Goal: Transaction & Acquisition: Obtain resource

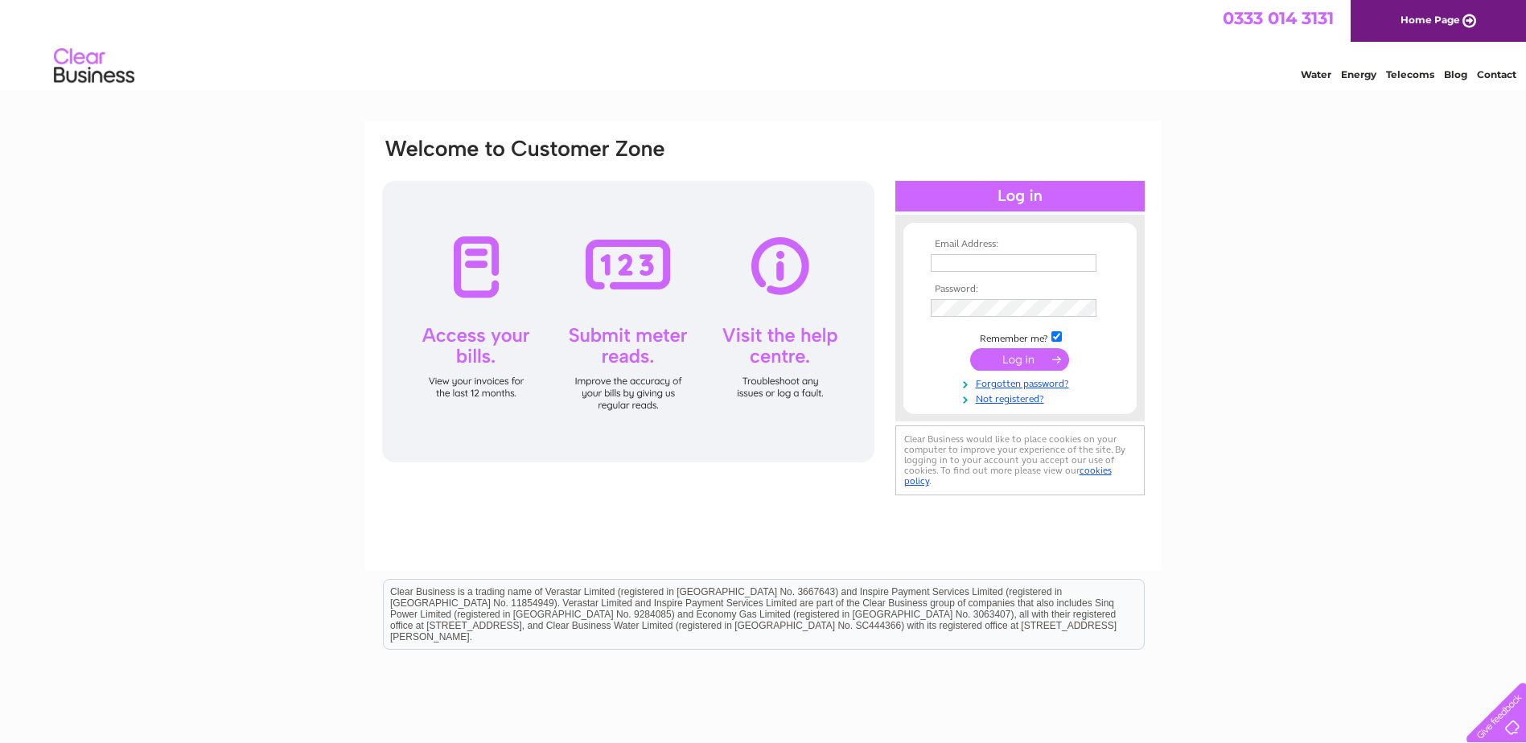
type input "info@grahamjrattray.co.uk"
click at [1012, 358] on input "submit" at bounding box center [1019, 359] width 99 height 23
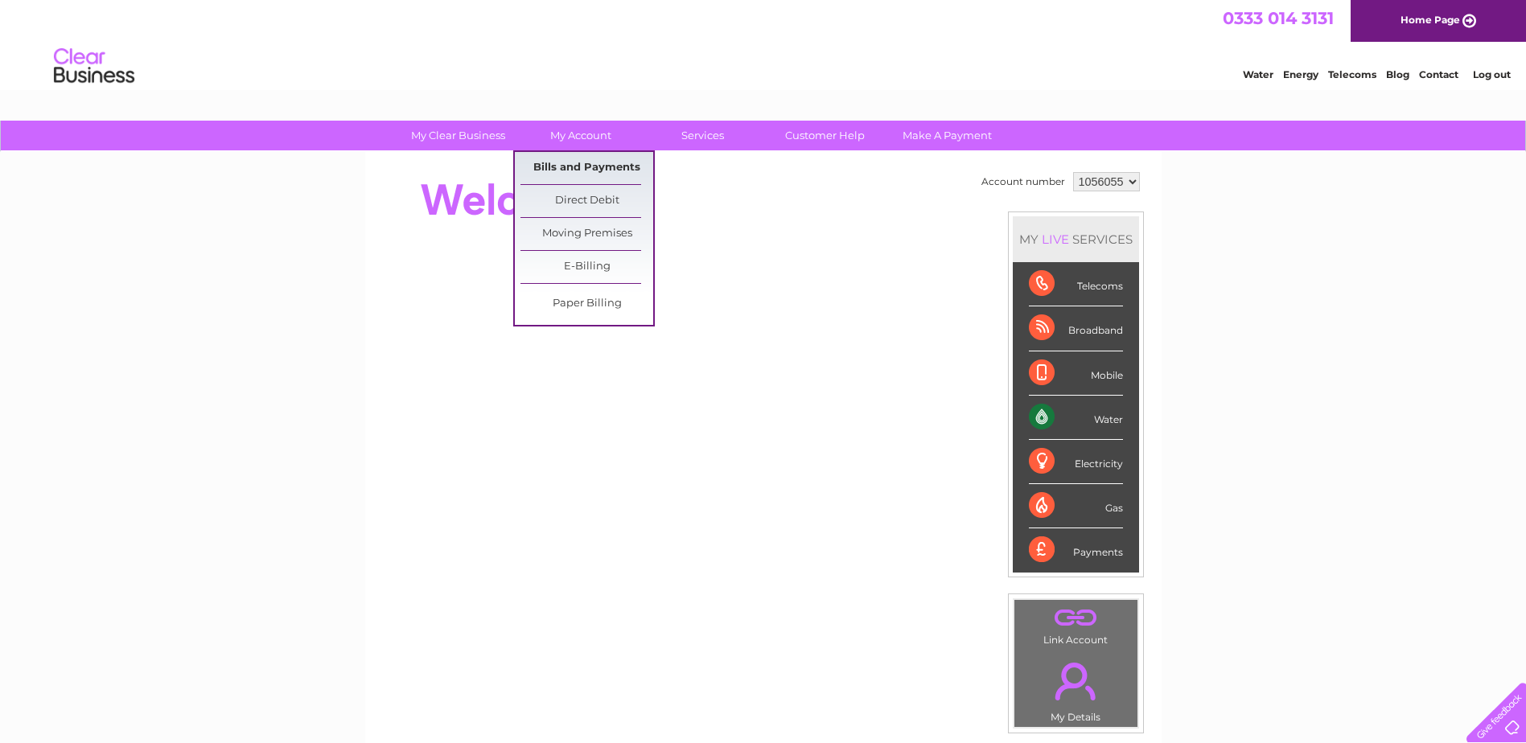
click at [566, 165] on link "Bills and Payments" at bounding box center [586, 168] width 133 height 32
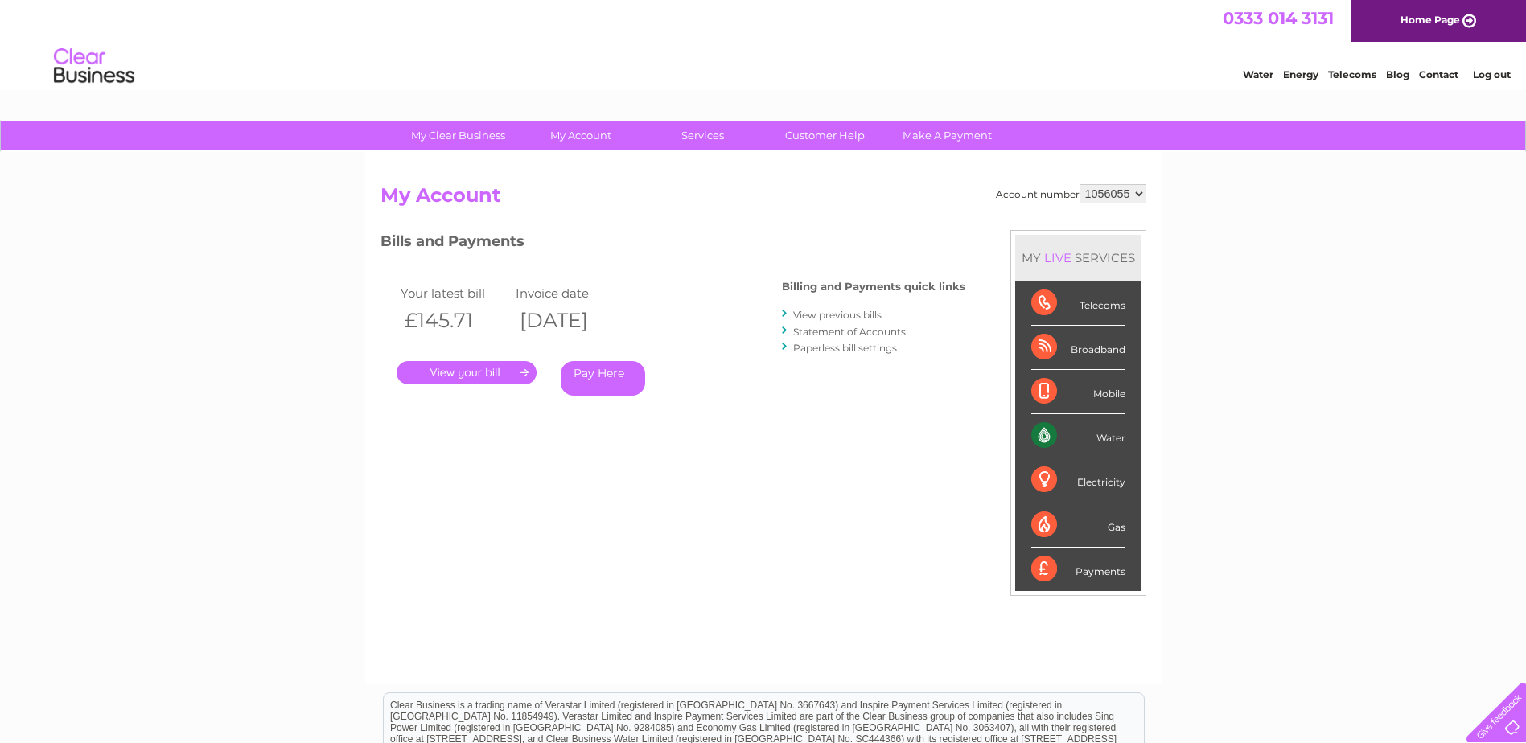
click at [493, 372] on link "." at bounding box center [466, 372] width 140 height 23
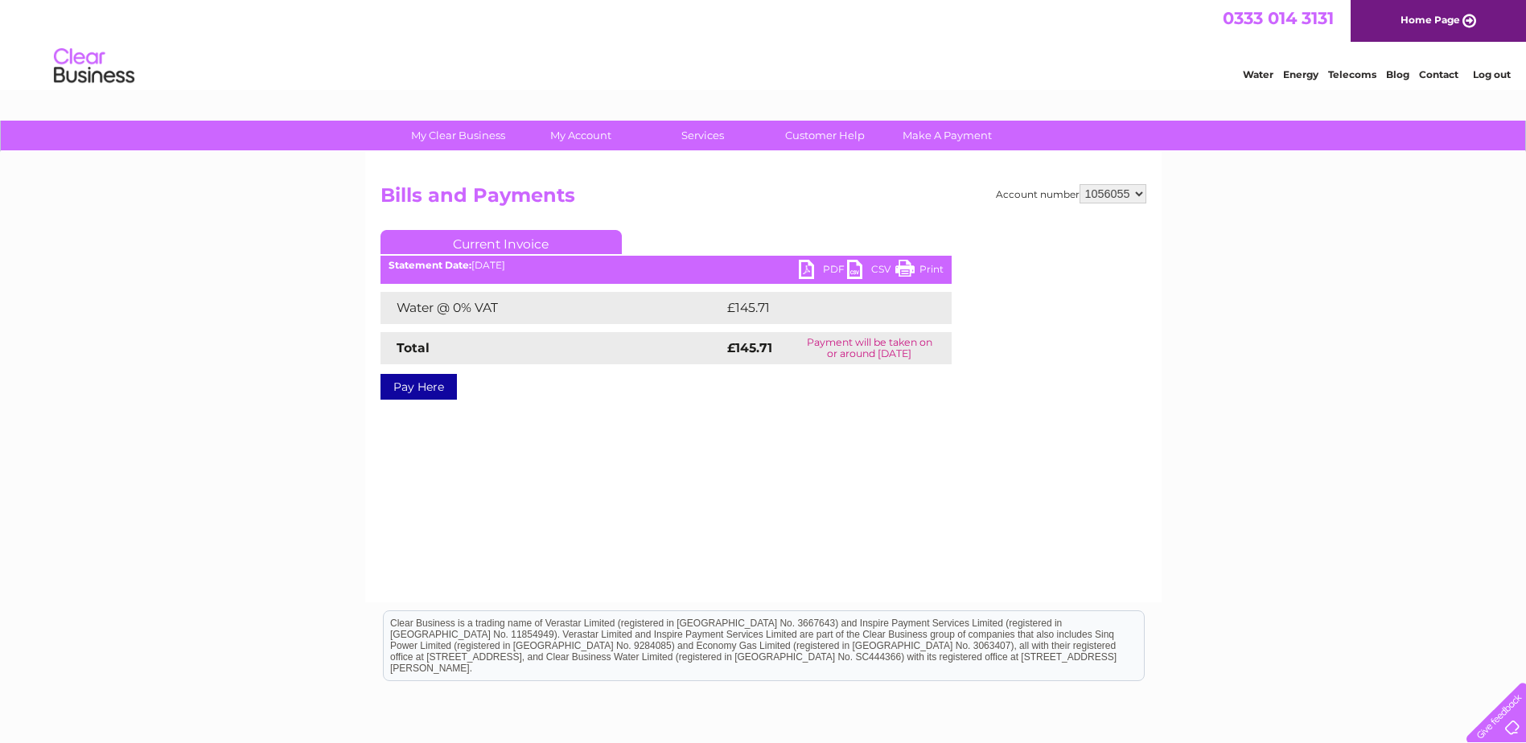
click at [827, 268] on link "PDF" at bounding box center [823, 271] width 48 height 23
click at [828, 267] on link "PDF" at bounding box center [823, 271] width 48 height 23
